Goal: Obtain resource: Obtain resource

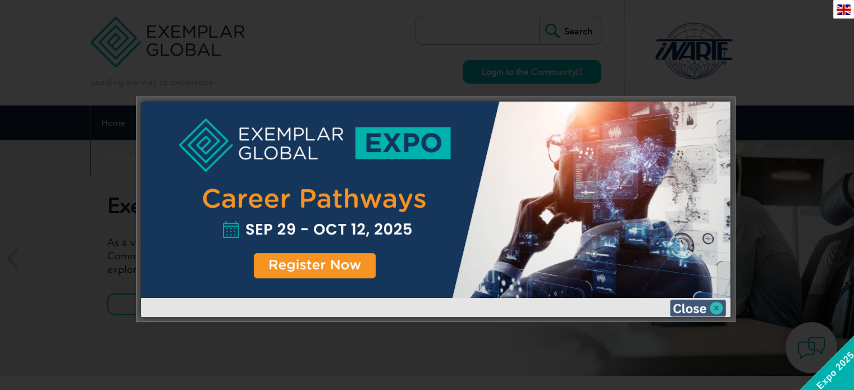
click at [716, 315] on img at bounding box center [698, 308] width 56 height 17
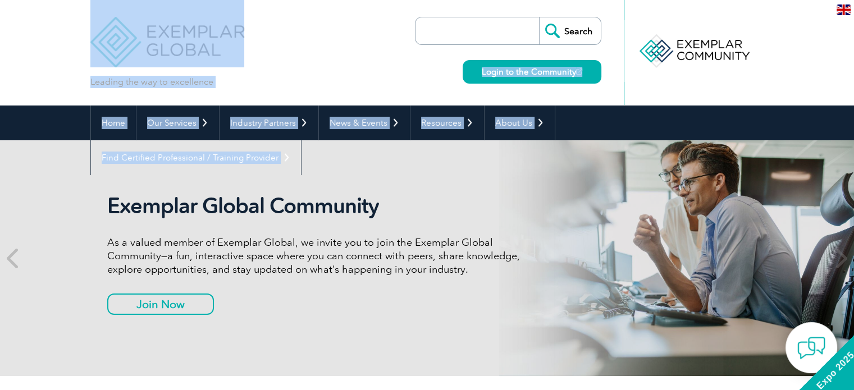
drag, startPoint x: 850, startPoint y: 51, endPoint x: 855, endPoint y: 103, distance: 52.0
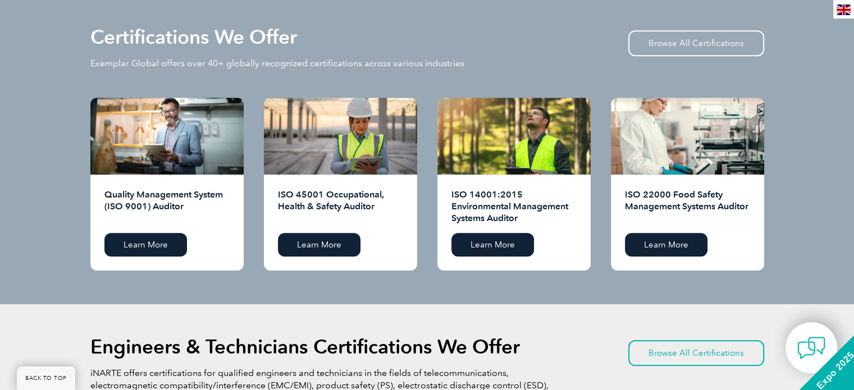
scroll to position [1129, 0]
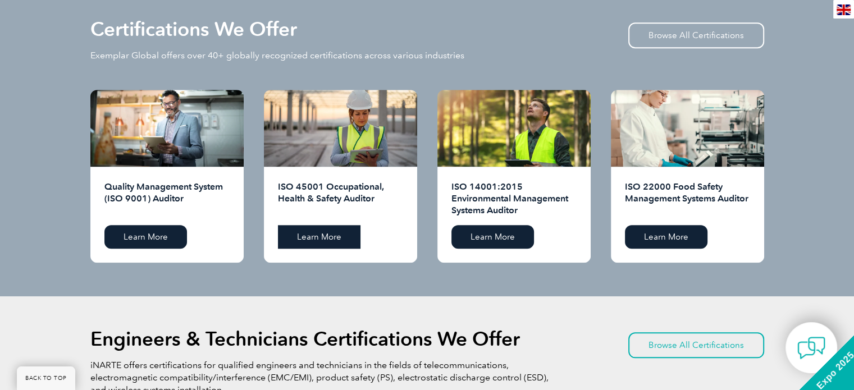
click at [340, 227] on link "Learn More" at bounding box center [319, 237] width 83 height 24
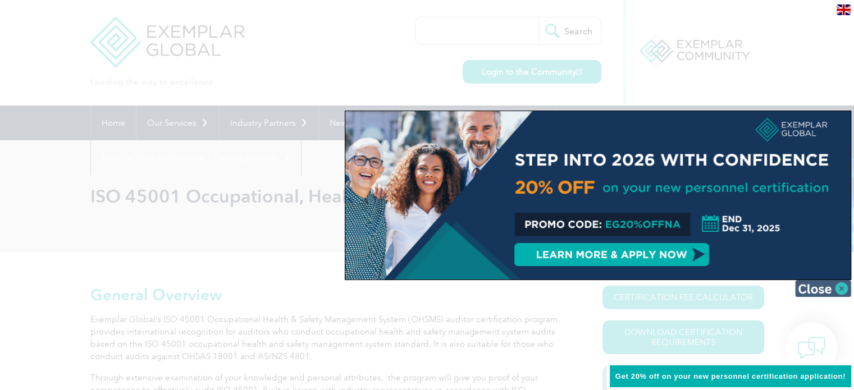
click at [811, 289] on img at bounding box center [823, 288] width 56 height 17
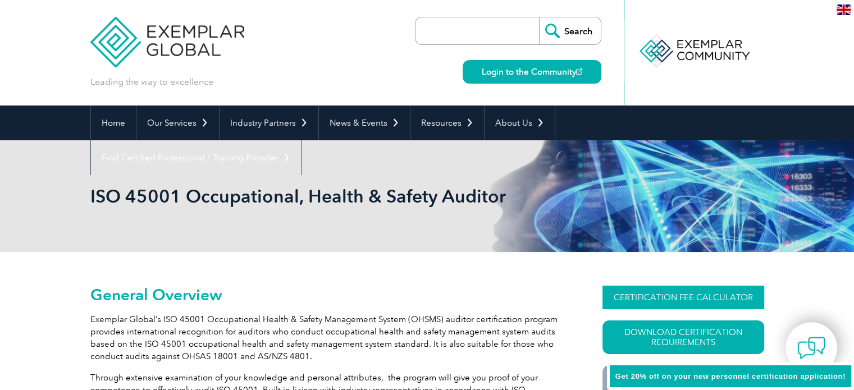
click at [721, 304] on link "CERTIFICATION FEE CALCULATOR" at bounding box center [684, 298] width 162 height 24
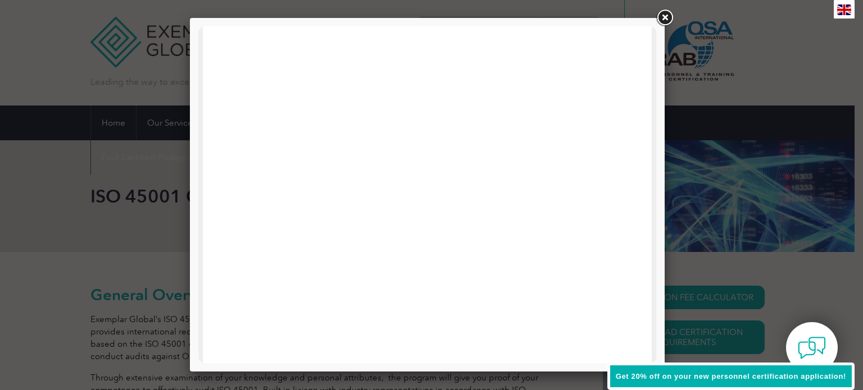
drag, startPoint x: 857, startPoint y: 159, endPoint x: 653, endPoint y: 74, distance: 221.1
drag, startPoint x: 653, startPoint y: 74, endPoint x: 911, endPoint y: 47, distance: 259.2
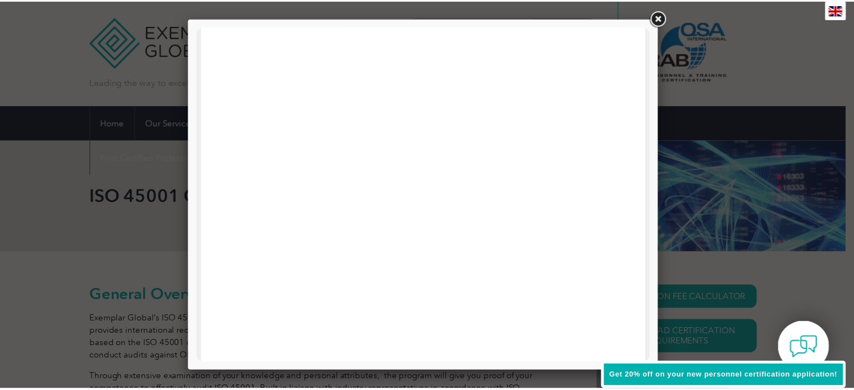
scroll to position [258, 0]
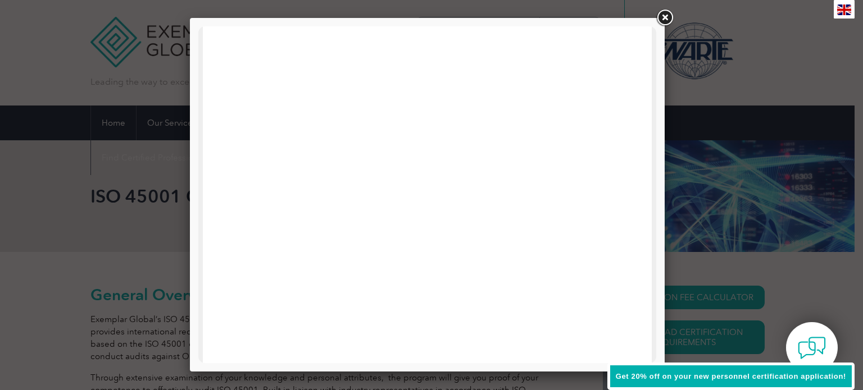
click at [669, 20] on link at bounding box center [664, 18] width 20 height 20
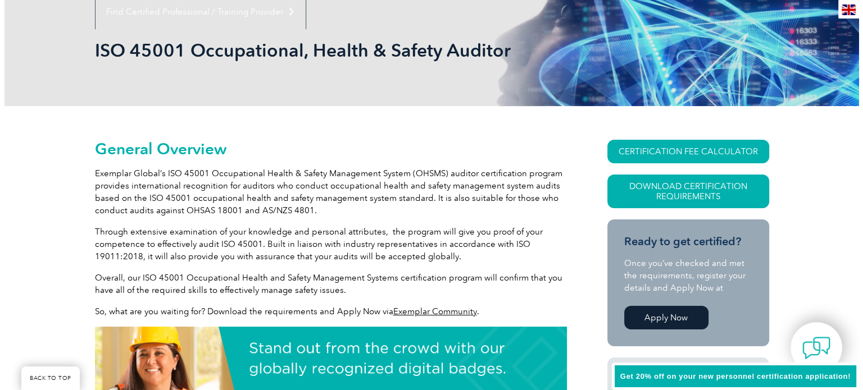
scroll to position [301, 0]
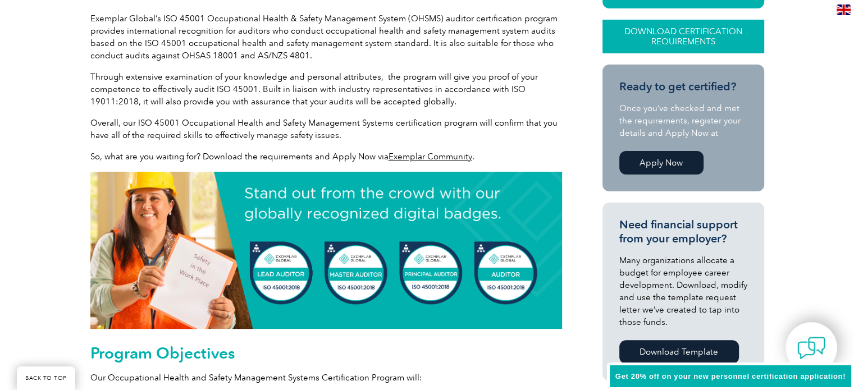
click at [666, 32] on link "Download Certification Requirements" at bounding box center [684, 37] width 162 height 34
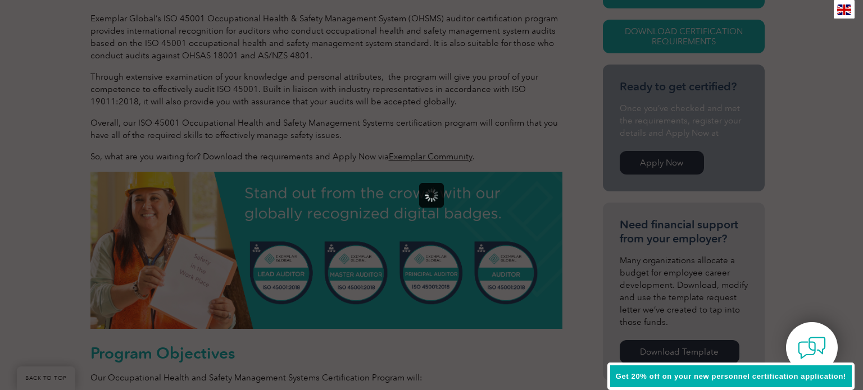
scroll to position [0, 0]
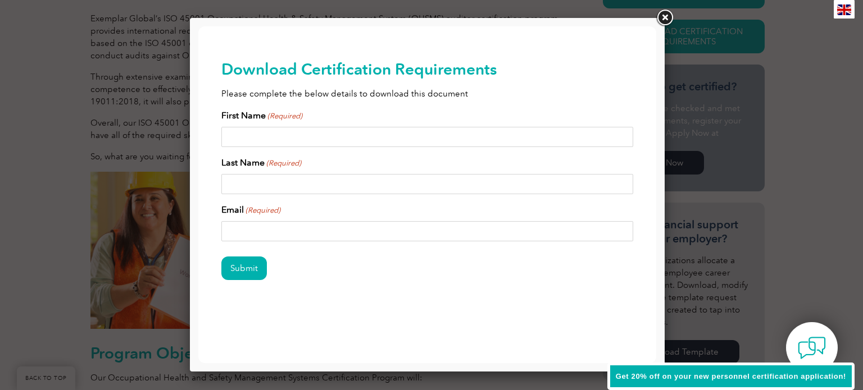
click at [298, 134] on input "First Name (Required)" at bounding box center [427, 137] width 412 height 20
type input "A"
click at [269, 186] on input "Last Name (Required)" at bounding box center [427, 184] width 412 height 20
click at [300, 135] on input "Antomon A" at bounding box center [427, 137] width 412 height 20
type input "Antomon"
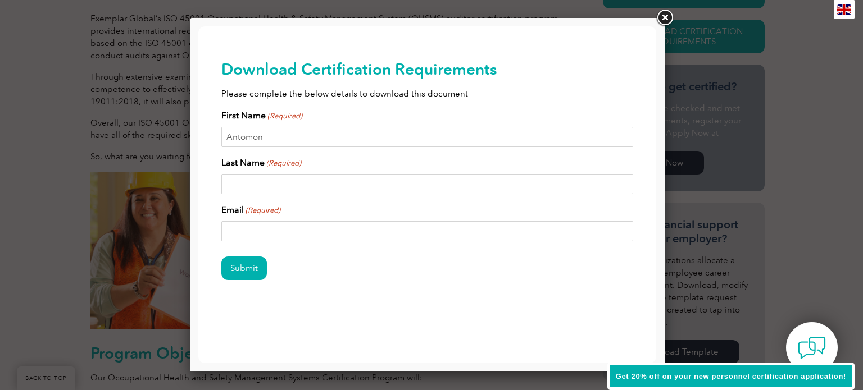
click at [261, 181] on input "Last Name (Required)" at bounding box center [427, 184] width 412 height 20
type input "A"
click at [263, 234] on input "Email (Required)" at bounding box center [427, 231] width 412 height 20
type input "A"
type input "[EMAIL_ADDRESS][DOMAIN_NAME]"
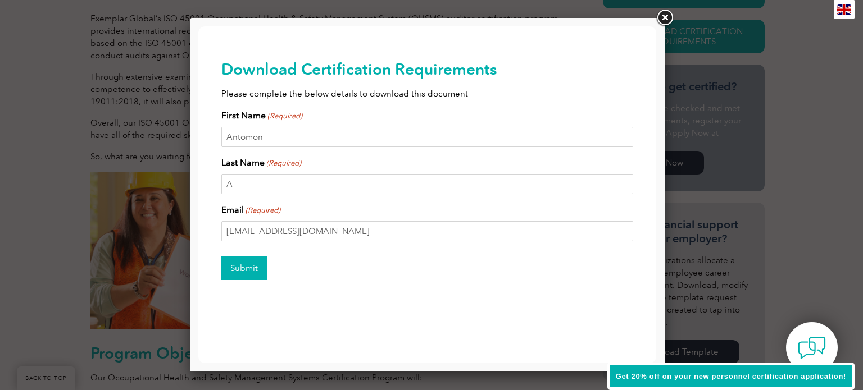
click at [255, 271] on input "Submit" at bounding box center [243, 269] width 45 height 24
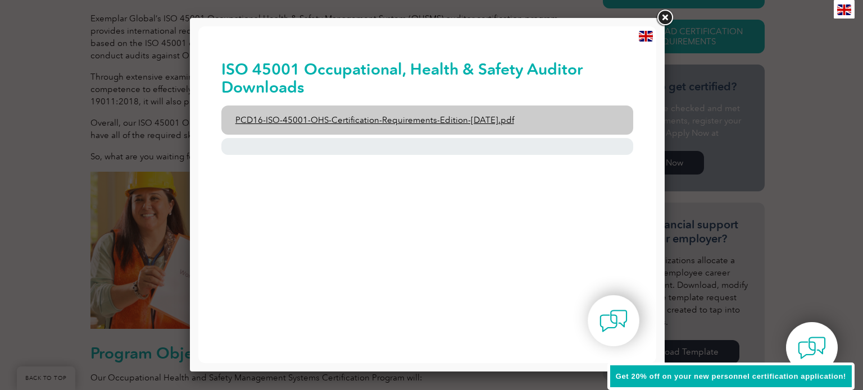
click at [343, 128] on link "PCD16-ISO-45001-OHS-Certification-Requirements-Edition-[DATE].pdf" at bounding box center [427, 120] width 412 height 29
